Goal: Understand process/instructions: Learn how to perform a task or action

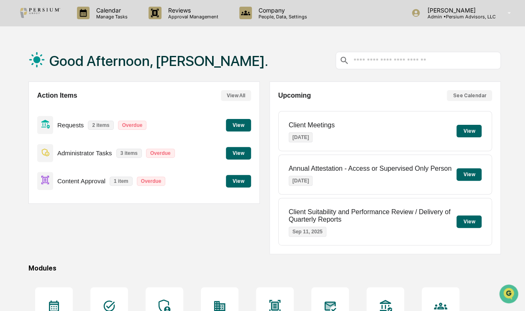
click at [230, 149] on button "View" at bounding box center [238, 153] width 25 height 13
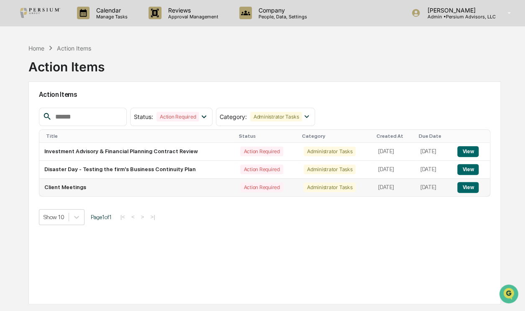
click at [464, 186] on button "View" at bounding box center [467, 187] width 21 height 11
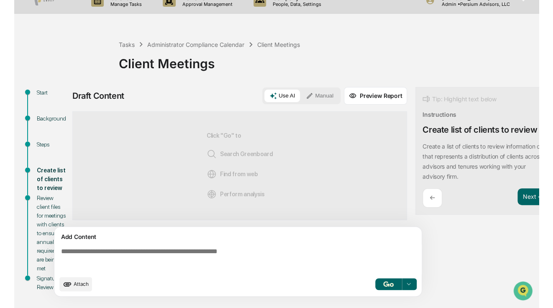
scroll to position [10, 0]
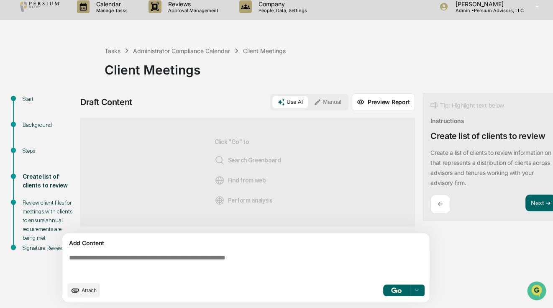
click at [485, 244] on div "Draft Content Use AI Manual Preview Report Sources Click "Go" to Search Greenbo…" at bounding box center [314, 200] width 468 height 214
click at [37, 202] on div "Review client files for meetings with clients to ensure annual requirements are…" at bounding box center [49, 220] width 53 height 44
click at [28, 146] on div "Steps" at bounding box center [49, 150] width 53 height 9
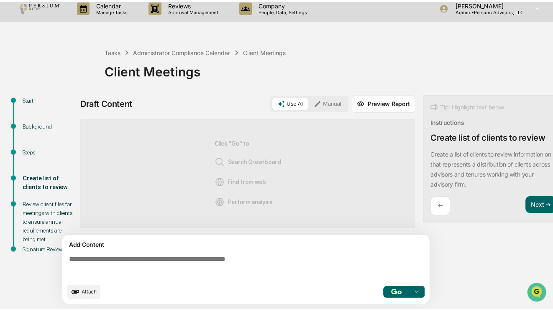
scroll to position [13, 0]
